Goal: Information Seeking & Learning: Learn about a topic

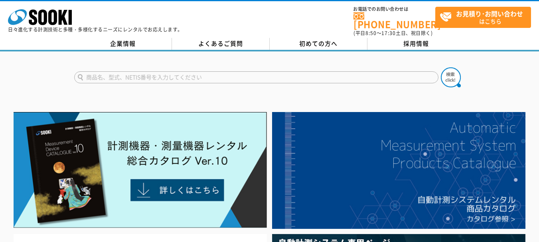
click at [213, 71] on input "text" at bounding box center [256, 77] width 364 height 12
type input "9000"
click at [441, 67] on button at bounding box center [451, 77] width 20 height 20
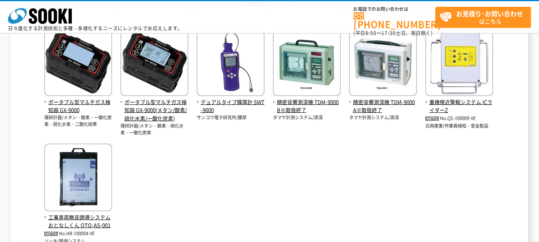
scroll to position [154, 0]
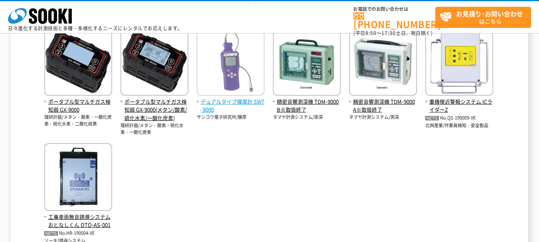
click at [216, 95] on img at bounding box center [231, 63] width 68 height 70
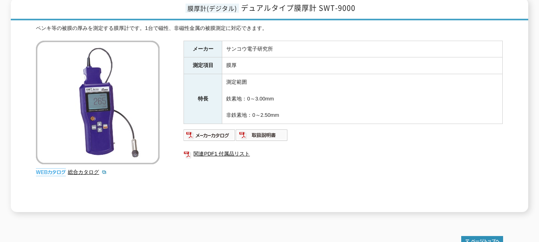
scroll to position [108, 0]
click at [126, 126] on img at bounding box center [98, 102] width 124 height 124
click at [333, 84] on td "測定範囲 鉄素地：0～3.00mm 非鉄素地：0～2.50mm" at bounding box center [362, 99] width 280 height 50
click at [395, 165] on div "メーカー サンコウ電子研究所 測定項目 膜厚 特長 測定範囲 鉄素地：0～3.00mm 非鉄素地：0～2.50mm 関連PDF1 付属品リスト" at bounding box center [342, 125] width 319 height 171
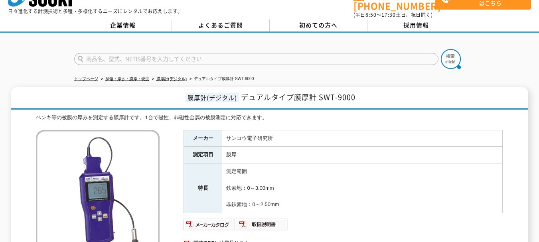
scroll to position [0, 0]
